Goal: Transaction & Acquisition: Obtain resource

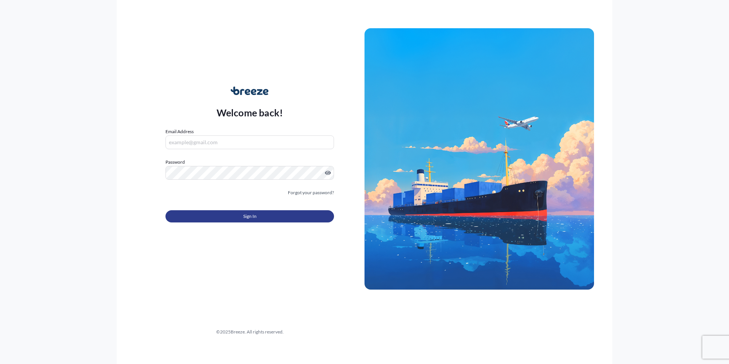
type input "[EMAIL_ADDRESS][DOMAIN_NAME]"
click at [239, 217] on button "Sign In" at bounding box center [249, 216] width 168 height 12
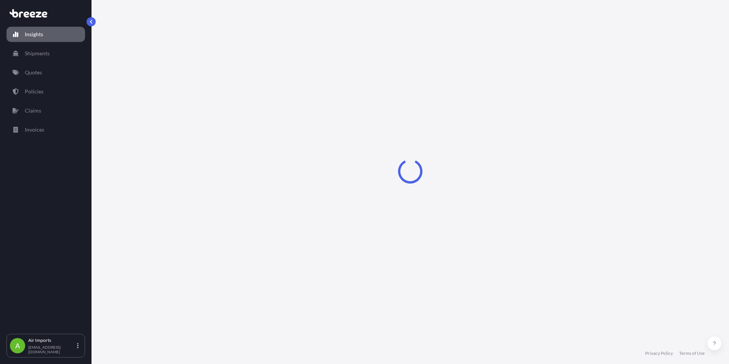
select select "2025"
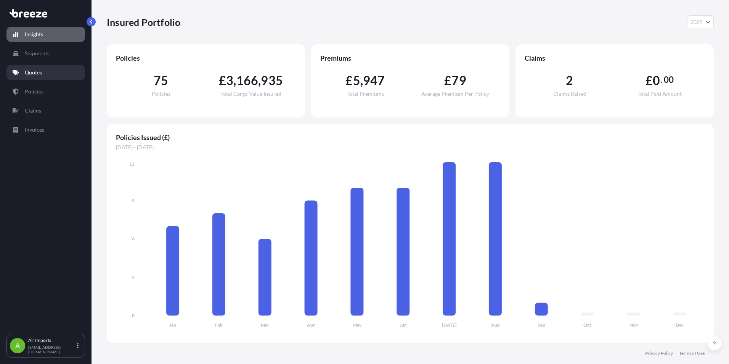
click at [26, 73] on p "Quotes" at bounding box center [33, 73] width 17 height 8
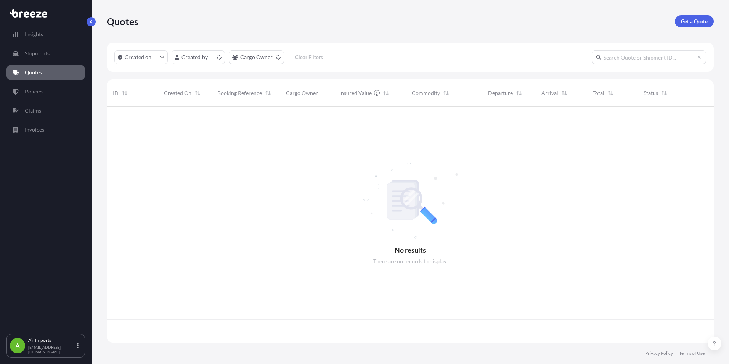
scroll to position [234, 601]
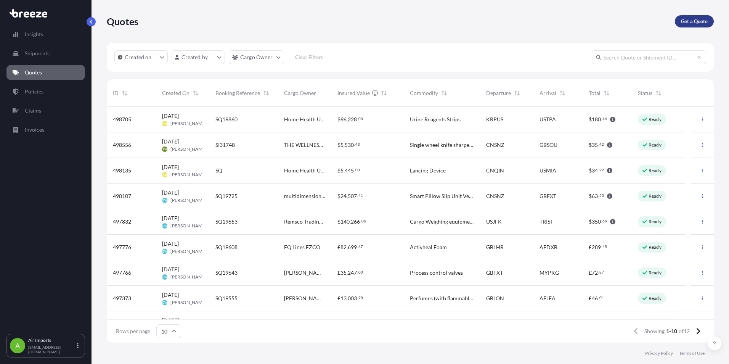
click at [699, 20] on p "Get a Quote" at bounding box center [694, 22] width 27 height 8
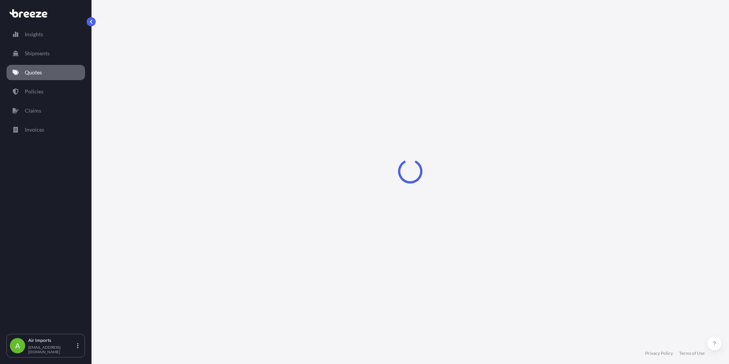
select select "Sea"
select select "1"
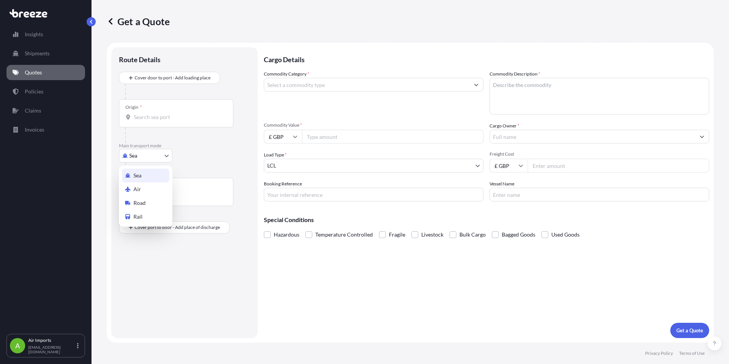
click at [167, 155] on body "Insights Shipments Quotes Policies Claims Invoices A Air Imports [EMAIL_ADDRESS…" at bounding box center [364, 182] width 729 height 364
click at [141, 187] on div "Air" at bounding box center [145, 189] width 47 height 14
select select "Air"
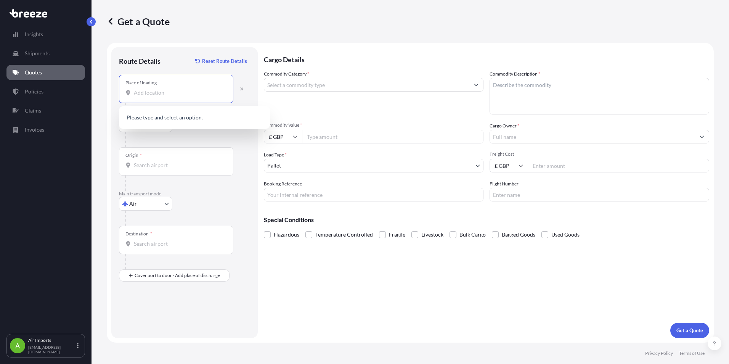
click at [138, 95] on input "Place of loading" at bounding box center [179, 93] width 90 height 8
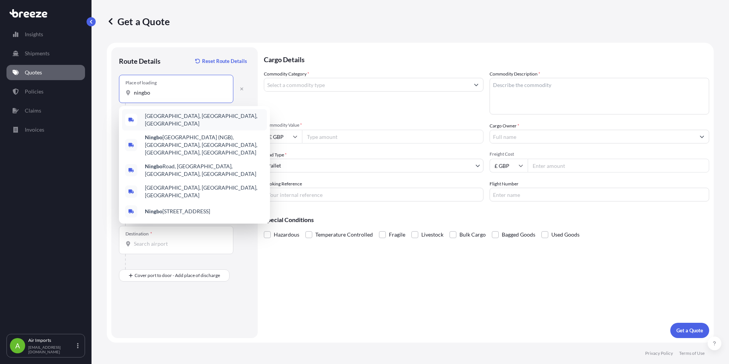
click at [181, 117] on span "[GEOGRAPHIC_DATA], [GEOGRAPHIC_DATA], [GEOGRAPHIC_DATA]" at bounding box center [204, 119] width 119 height 15
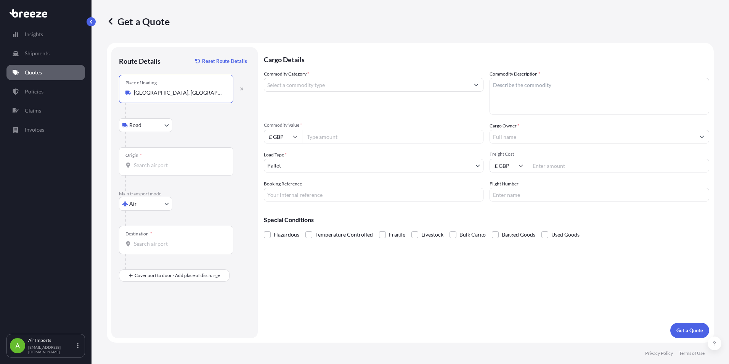
type input "[GEOGRAPHIC_DATA], [GEOGRAPHIC_DATA], [GEOGRAPHIC_DATA]"
click at [140, 167] on input "Origin *" at bounding box center [179, 165] width 90 height 8
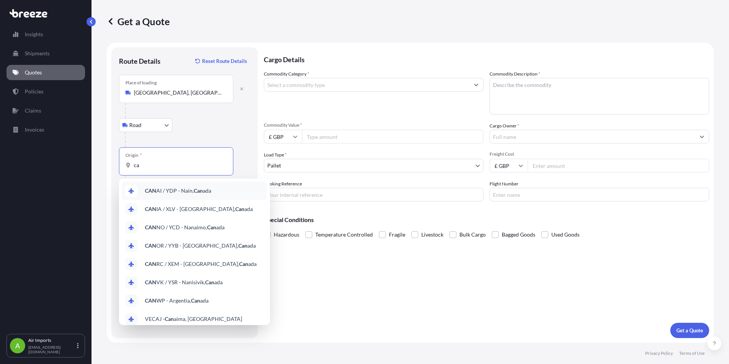
type input "c"
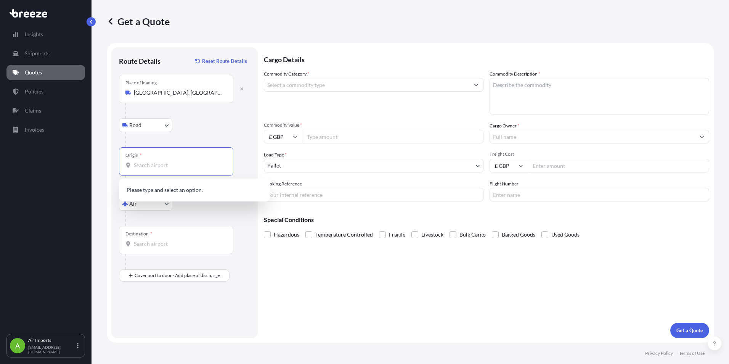
click at [195, 147] on div at bounding box center [187, 139] width 125 height 15
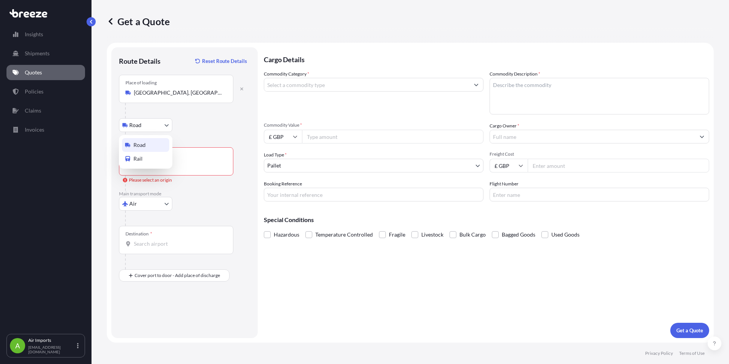
click at [167, 126] on body "0 options available. Insights Shipments Quotes Policies Claims Invoices A Air I…" at bounding box center [364, 182] width 729 height 364
click at [137, 166] on input "Origin * Please select an origin" at bounding box center [179, 165] width 90 height 8
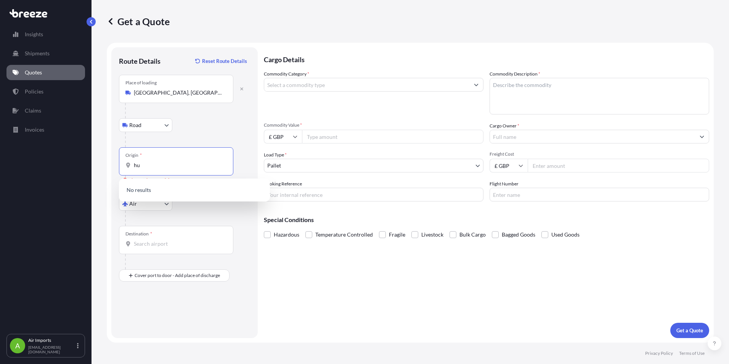
type input "h"
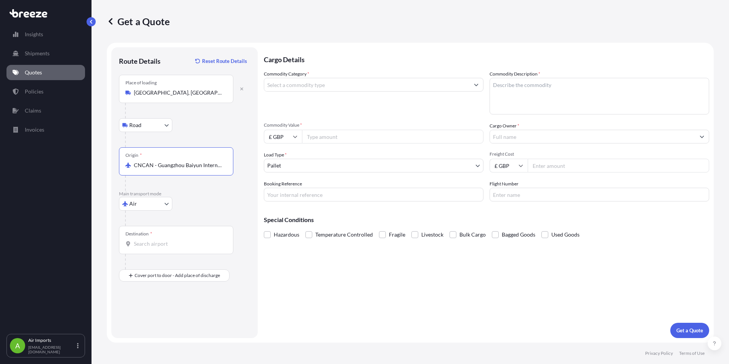
type input "CNCAN - Guangzhou Baiyun International Apt, [GEOGRAPHIC_DATA]"
click at [140, 245] on input "Destination *" at bounding box center [179, 244] width 90 height 8
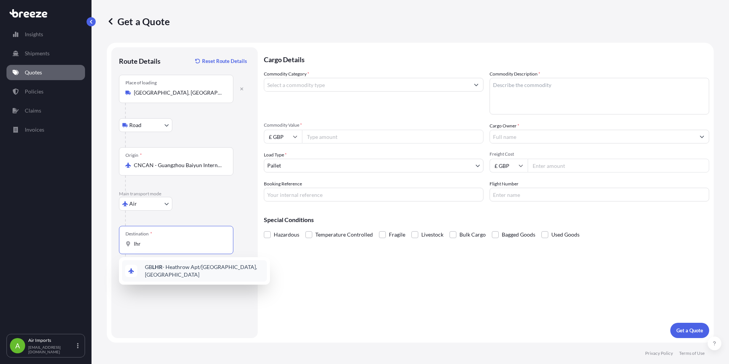
click at [182, 270] on span "GB LHR - Heathrow Apt/[GEOGRAPHIC_DATA], [GEOGRAPHIC_DATA]" at bounding box center [204, 270] width 119 height 15
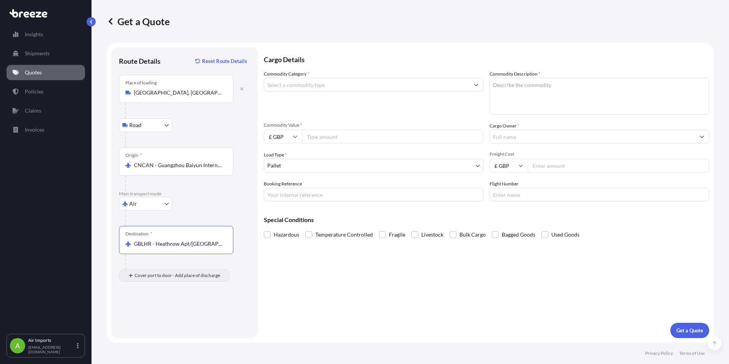
type input "GBLHR - Heathrow Apt/[GEOGRAPHIC_DATA], [GEOGRAPHIC_DATA]"
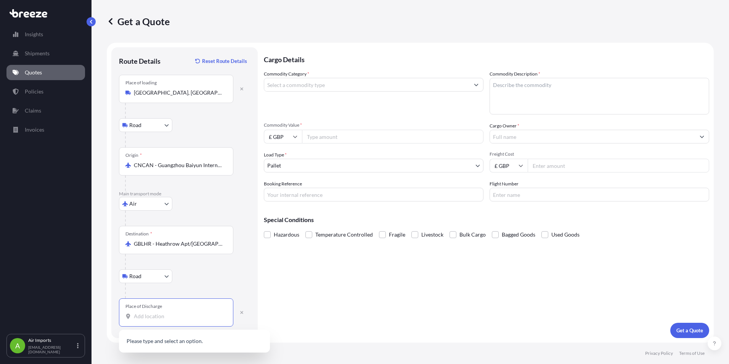
click at [138, 318] on input "Place of Discharge" at bounding box center [179, 316] width 90 height 8
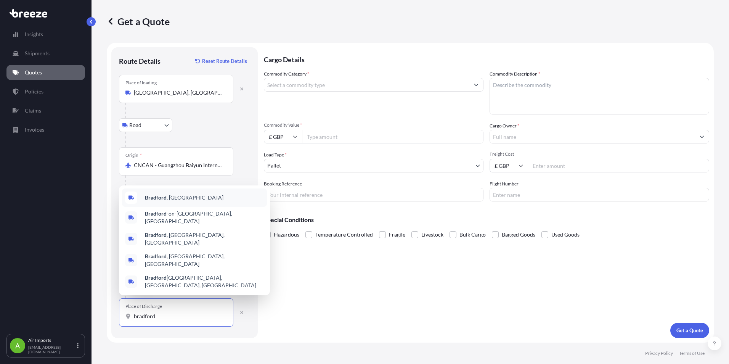
click at [165, 201] on b "Bradford" at bounding box center [156, 197] width 22 height 6
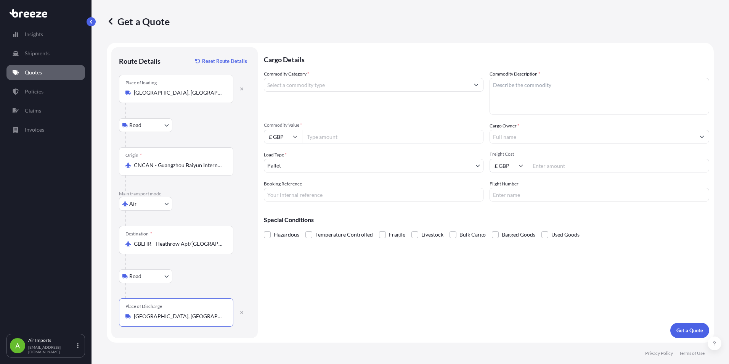
type input "[GEOGRAPHIC_DATA], [GEOGRAPHIC_DATA]"
click at [479, 83] on button "Show suggestions" at bounding box center [476, 85] width 14 height 14
click at [478, 82] on button "Show suggestions" at bounding box center [476, 85] width 14 height 14
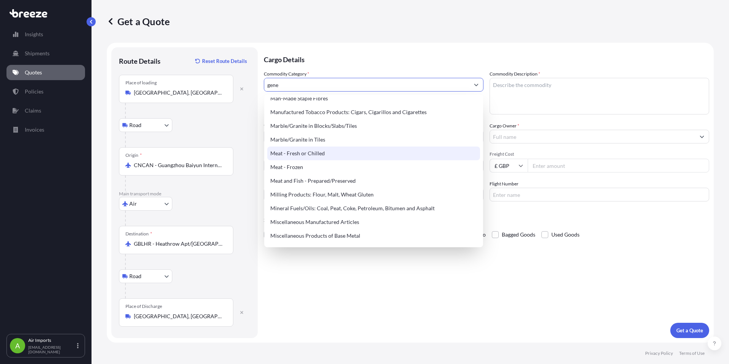
scroll to position [991, 0]
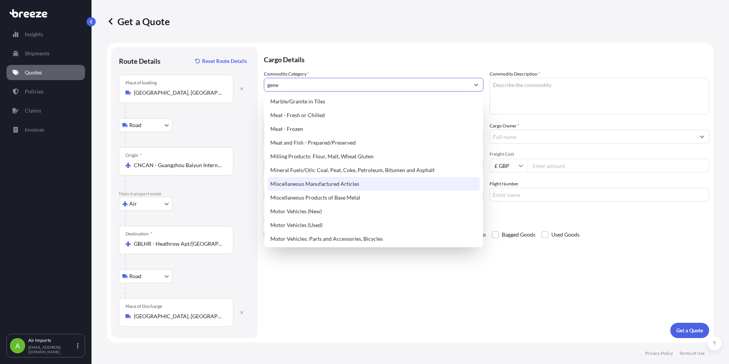
click at [329, 183] on div "Miscellaneous Manufactured Articles" at bounding box center [373, 184] width 213 height 14
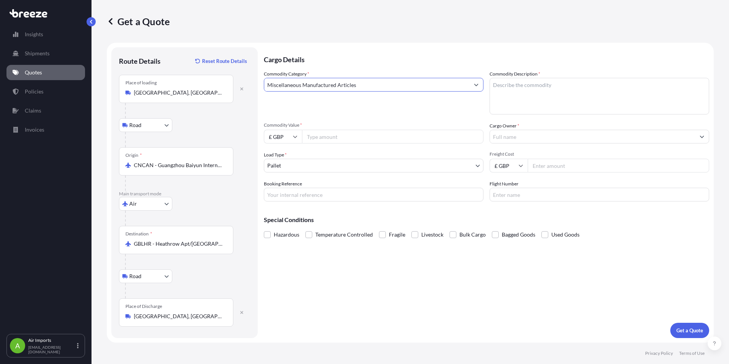
type input "Miscellaneous Manufactured Articles"
click at [513, 92] on textarea "Commodity Description *" at bounding box center [599, 96] width 220 height 37
click at [313, 137] on input "Commodity Value *" at bounding box center [392, 137] width 181 height 14
type input "3000"
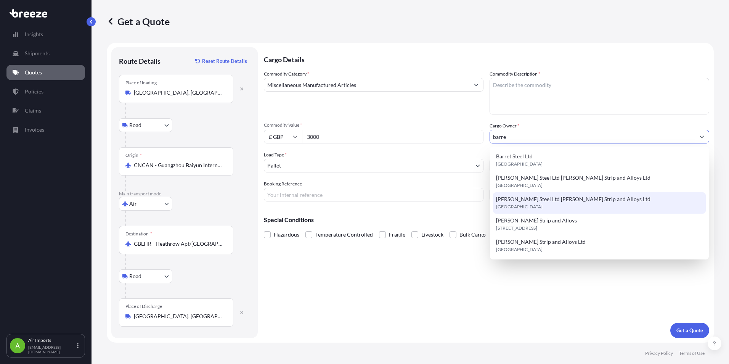
click at [523, 201] on span "[PERSON_NAME] Steel Ltd [PERSON_NAME] Strip and Alloys Ltd" at bounding box center [573, 199] width 154 height 8
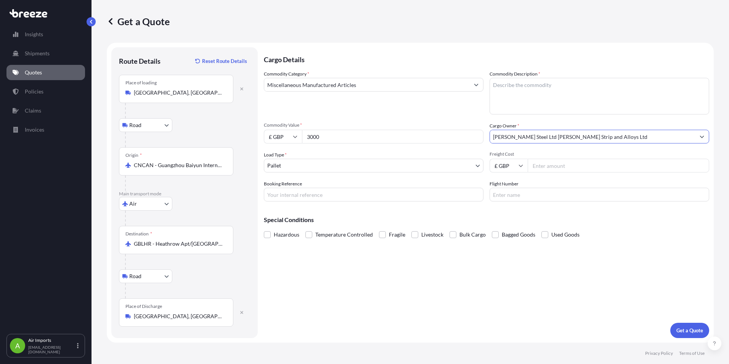
type input "[PERSON_NAME] Steel Ltd [PERSON_NAME] Strip and Alloys Ltd"
click at [269, 196] on input "Booking Reference" at bounding box center [374, 195] width 220 height 14
click at [276, 196] on input "Booking Reference" at bounding box center [374, 195] width 220 height 14
type input "SQ19923"
click at [523, 165] on input "£ GBP" at bounding box center [508, 166] width 38 height 14
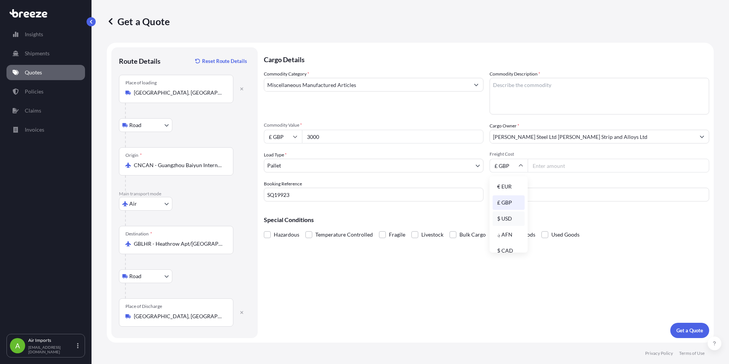
click at [508, 218] on div "$ USD" at bounding box center [509, 218] width 32 height 14
type input "$ USD"
click at [541, 165] on input "Freight Cost" at bounding box center [618, 166] width 181 height 14
type input "1565"
click at [692, 324] on button "Get a Quote" at bounding box center [689, 329] width 39 height 15
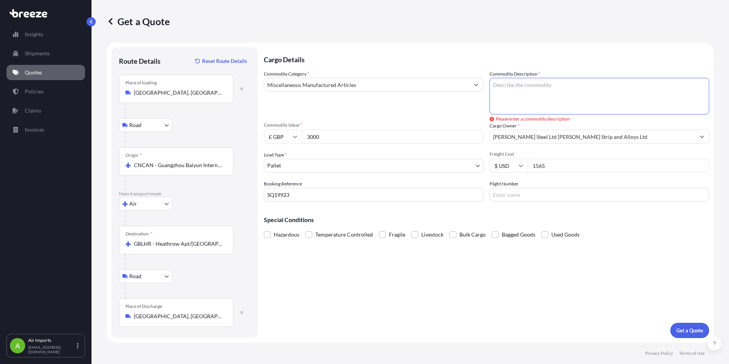
click at [505, 91] on textarea "Commodity Description *" at bounding box center [599, 96] width 220 height 37
type textarea "a"
type textarea "Articles of Steel"
click at [700, 327] on p "Get a Quote" at bounding box center [689, 330] width 27 height 8
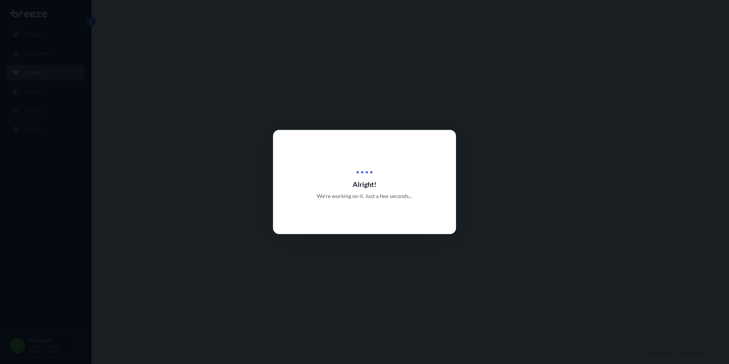
select select "Road"
select select "Air"
select select "Road"
select select "1"
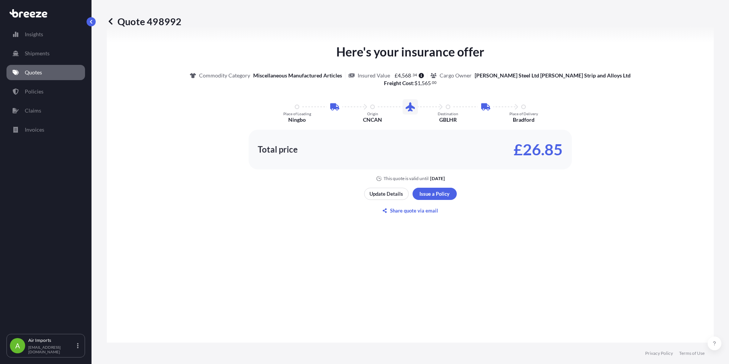
scroll to position [343, 0]
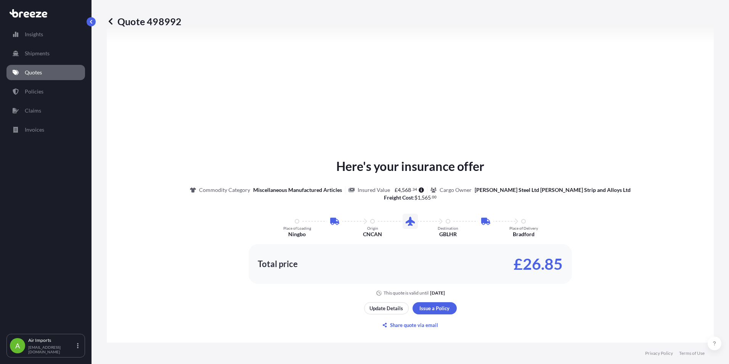
drag, startPoint x: 119, startPoint y: 21, endPoint x: 181, endPoint y: 21, distance: 62.1
click at [181, 21] on div "Quote 498992" at bounding box center [410, 21] width 607 height 12
drag, startPoint x: 119, startPoint y: 21, endPoint x: 180, endPoint y: 21, distance: 61.4
click at [180, 21] on p "Quote 498992" at bounding box center [144, 21] width 75 height 12
drag, startPoint x: 180, startPoint y: 21, endPoint x: 166, endPoint y: 22, distance: 13.8
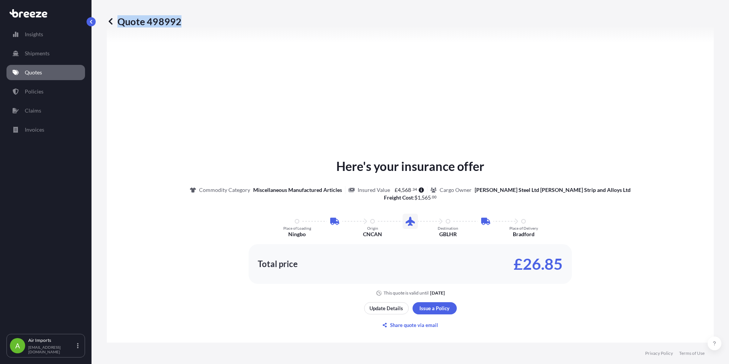
copy p "Quote 498992"
click at [68, 343] on p "Air Imports" at bounding box center [51, 340] width 47 height 6
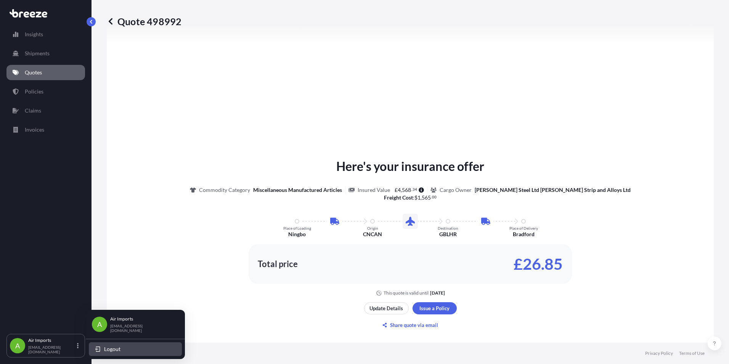
click at [120, 346] on span "Logout" at bounding box center [112, 349] width 16 height 8
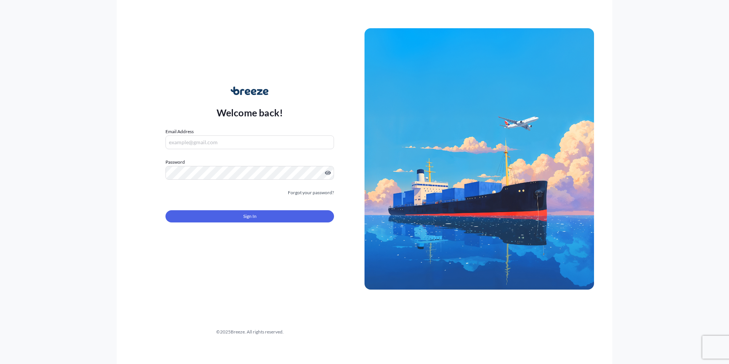
type input "[EMAIL_ADDRESS][DOMAIN_NAME]"
